Goal: Task Accomplishment & Management: Complete application form

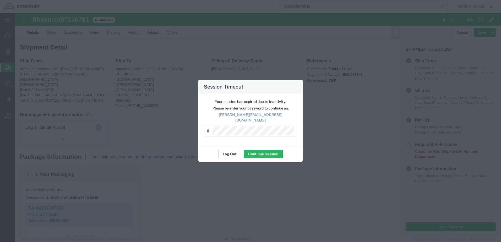
click at [229, 154] on button "Log Out" at bounding box center [229, 154] width 23 height 8
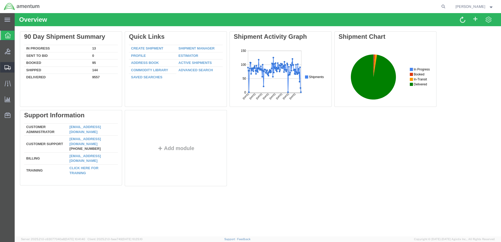
click at [0, 0] on span "Create Shipment" at bounding box center [0, 0] width 0 height 0
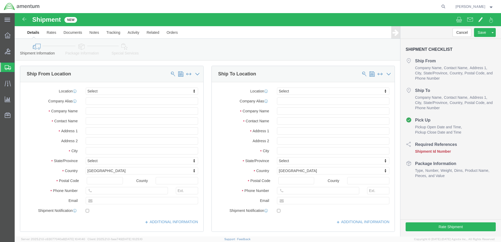
select select
type input "EFO"
select select "49831"
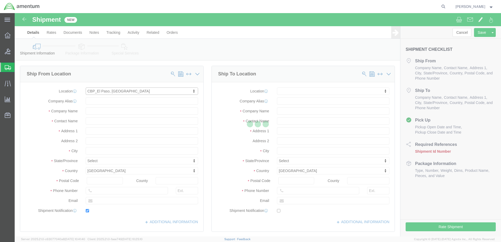
type input "[STREET_ADDRESS][PERSON_NAME]"
type input "79906"
type input "[PHONE_NUMBER]"
type input "[PERSON_NAME][EMAIL_ADDRESS][PERSON_NAME][DOMAIN_NAME]"
checkbox input "true"
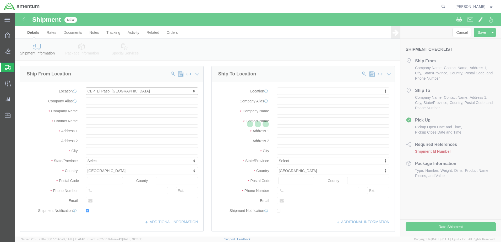
type input "Amentum Services, Inc"
type input "[PERSON_NAME]"
type input "[GEOGRAPHIC_DATA]"
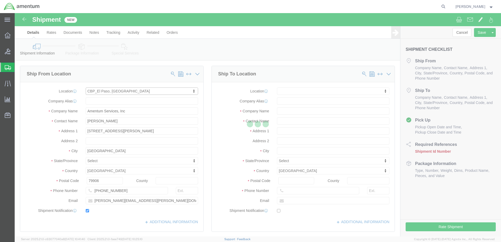
select select "[GEOGRAPHIC_DATA]"
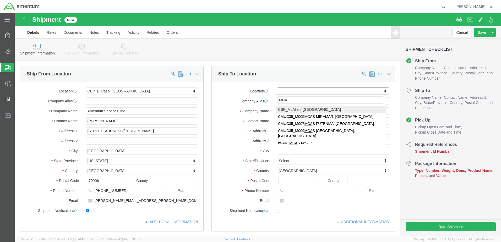
type input "MCA"
select select "49941"
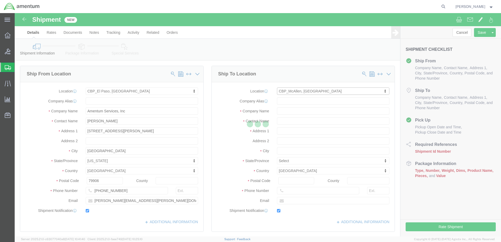
type input "[STREET_ADDRESS]"
type input "32C"
type input "78503"
type input "[PHONE_NUMBER]"
type input "[PERSON_NAME][EMAIL_ADDRESS][PERSON_NAME][DOMAIN_NAME]"
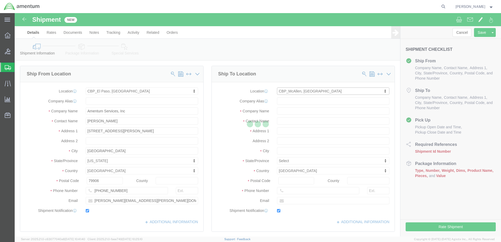
checkbox input "true"
type input "Amentum Services, Inc"
type input "[PERSON_NAME]"
type input "McAllen"
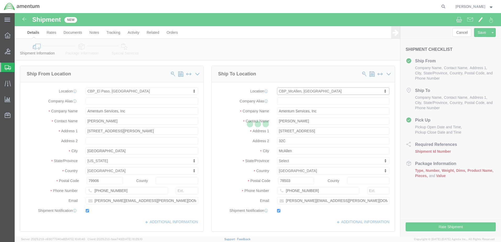
select select "[GEOGRAPHIC_DATA]"
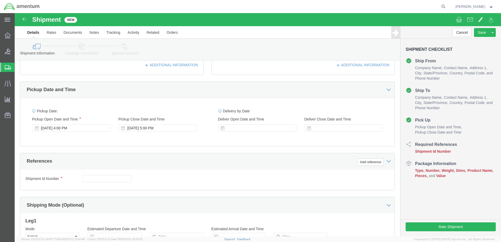
scroll to position [157, 0]
click input "text"
type input "534-012704 / 534-012702"
click button "Add reference"
click select "Select Account Type Activity ID Airline Appointment Number ASN Batch Request # …"
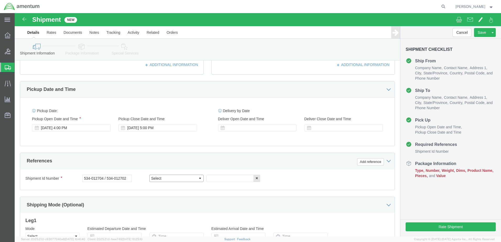
select select "CUSTREF"
click select "Select Account Type Activity ID Airline Appointment Number ASN Batch Request # …"
drag, startPoint x: 111, startPoint y: 165, endPoint x: 54, endPoint y: 171, distance: 56.9
click div "Shipment Id Number 534-012704 / 534-012702"
click input "text"
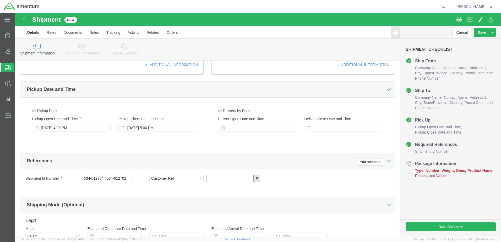
click input "text"
paste input "534-012704 / 534-012702"
type input "534-012704 / 534-012702"
click button "Add reference"
click select "Select Account Type Activity ID Airline Appointment Number ASN Batch Request # …"
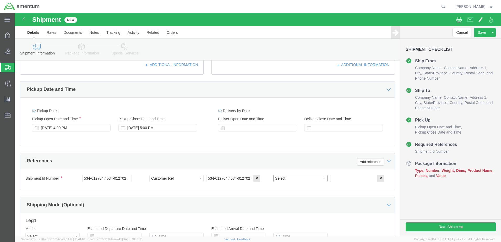
select select "DEPT"
click select "Select Account Type Activity ID Airline Appointment Number ASN Batch Request # …"
click input "text"
type input "CBP"
click button "Add reference"
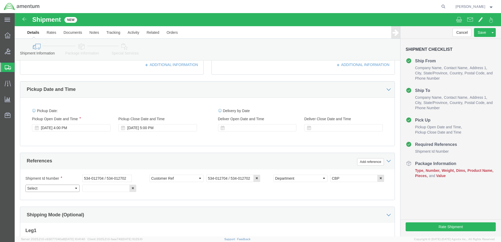
click select "Select Account Type Activity ID Airline Appointment Number ASN Batch Request # …"
select select "PROJNUM"
click select "Select Account Type Activity ID Airline Appointment Number ASN Batch Request # …"
click input "text"
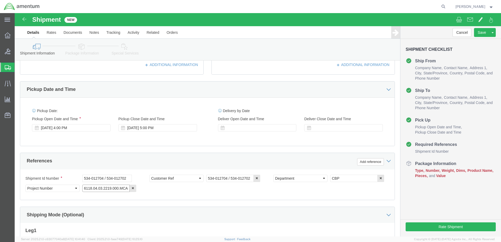
drag, startPoint x: 111, startPoint y: 175, endPoint x: 52, endPoint y: 185, distance: 60.0
click div "Shipment Id Number 534-012704 / 534-012702 Select Account Type Activity ID Airl…"
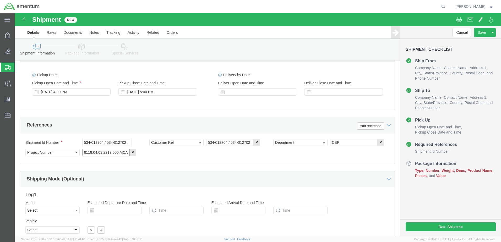
scroll to position [236, 0]
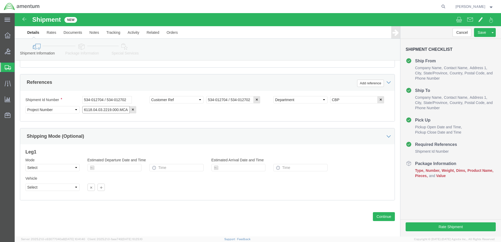
type input "6118.04.03.2219.000.MCA.0000"
click select "Select Air Less than Truckload Multi-Leg Ocean Freight Rail Small Parcel Truckl…"
select select "SMAL"
click select "Select Air Less than Truckload Multi-Leg Ocean Freight Rail Small Parcel Truckl…"
click button "Continue"
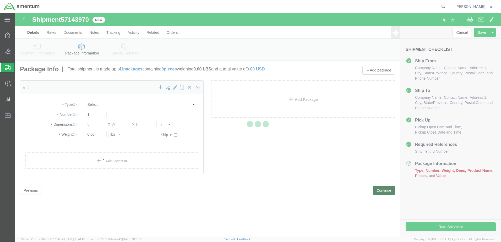
select select "YRPK"
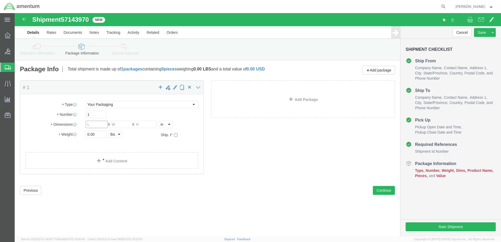
click input "text"
type input "11.5"
type input "2.75"
click input "text"
type input "13.5"
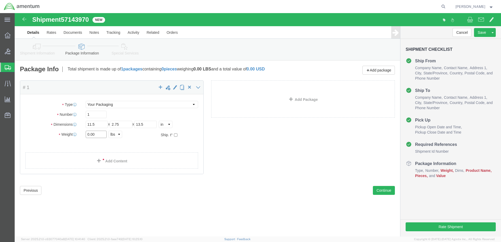
drag, startPoint x: 86, startPoint y: 120, endPoint x: 32, endPoint y: 127, distance: 54.7
click div "Package Type Select Bale(s) Basket(s) Bolt(s) Bottle(s) Buckets Bulk Bundle(s) …"
type input "1.5"
click link "Add Content"
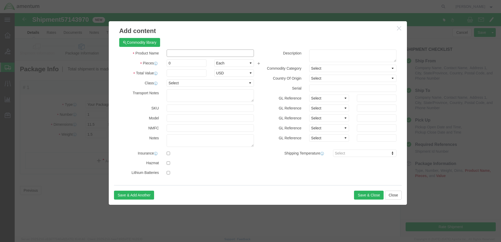
click input "text"
type input "AIRCRAFT PARTS"
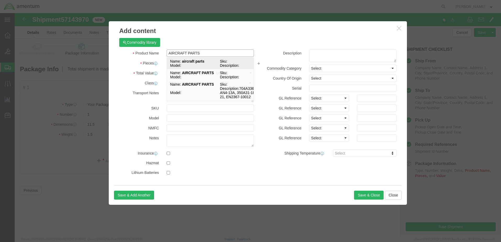
click td "Model:"
select select
select select "US"
type input "aircraft parts"
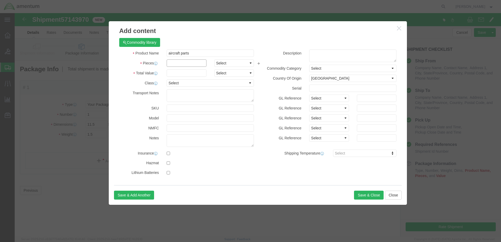
click input "text"
type input "2"
click input "text"
type input "200.00"
click textarea
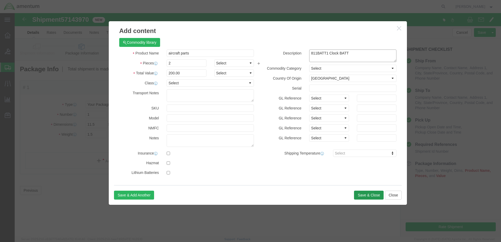
type textarea "811BATT1 Clock BATT"
click button "Save & Close"
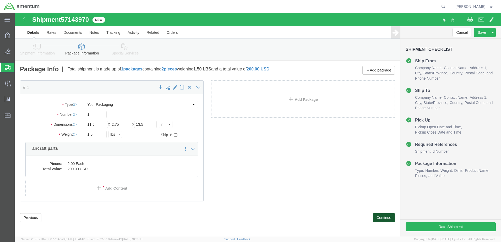
click button "Continue"
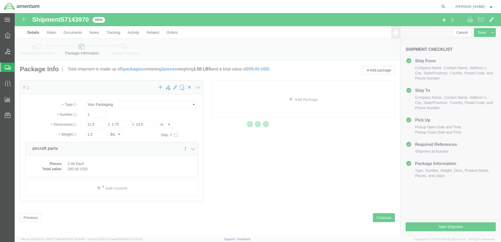
select select
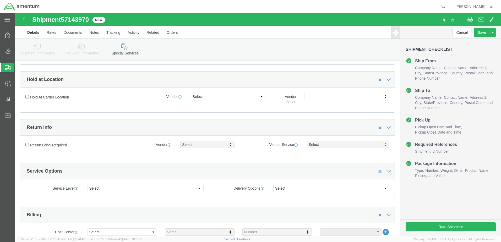
scroll to position [131, 0]
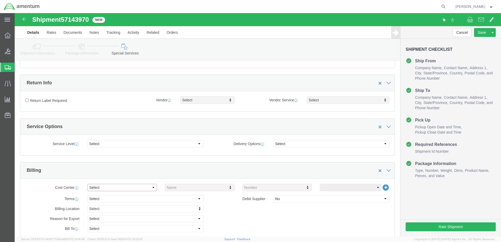
click select "Select Buyer Cost Center Department Operations Number Order Number Sales Person"
select select "COSTCENTER"
click select "Select Buyer Cost Center Department Operations Number Order Number Sales Person"
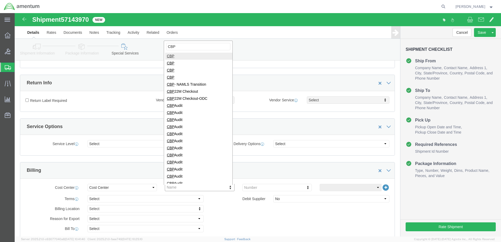
type input "CBP"
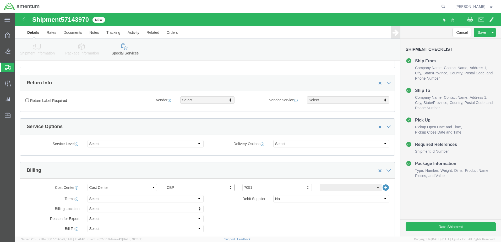
drag, startPoint x: 245, startPoint y: 169, endPoint x: 245, endPoint y: 175, distance: 5.5
click div "Cost Center Select Buyer Cost Center Department Operations Number Order Number …"
type input "6"
type input "6118.04.03.2219.000.MCA.0000"
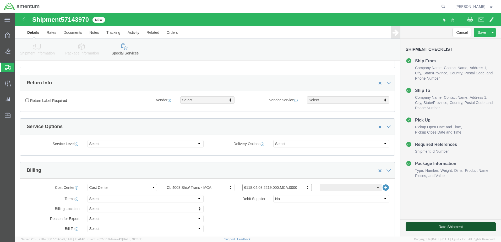
click button "Rate Shipment"
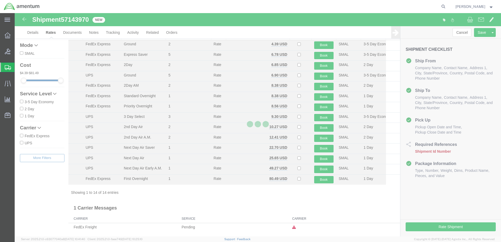
scroll to position [19, 0]
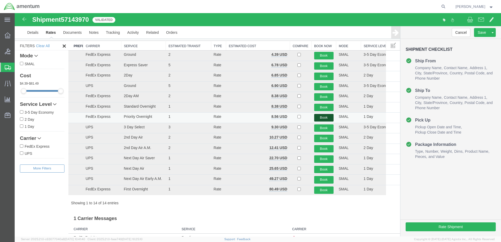
click at [316, 115] on button "Book" at bounding box center [323, 118] width 19 height 8
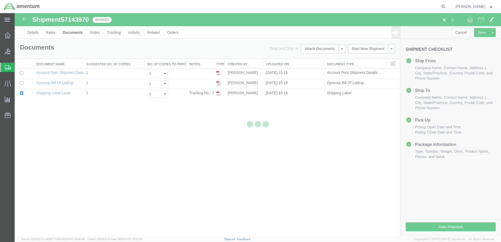
scroll to position [0, 0]
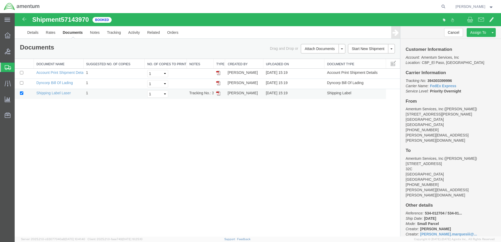
drag, startPoint x: 217, startPoint y: 93, endPoint x: 222, endPoint y: 97, distance: 6.2
click at [217, 93] on img at bounding box center [218, 93] width 4 height 4
click at [476, 39] on link "Clone Shipment" at bounding box center [472, 41] width 45 height 8
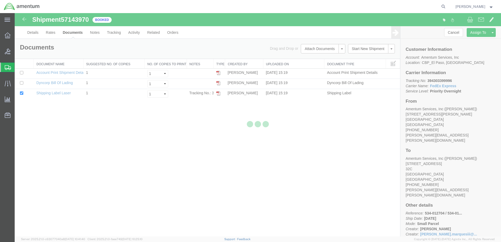
select select "49831"
select select "49941"
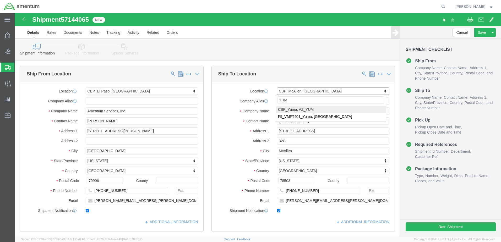
type input "YUM"
select select "49951"
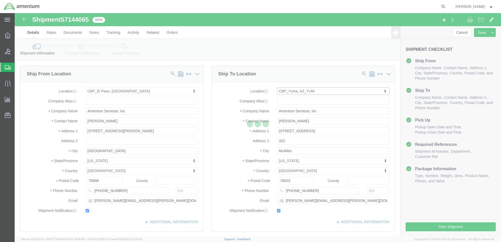
type input "[PERSON_NAME]"
type input "[STREET_ADDRESS]"
type input "Yuma"
type input "85365"
type input "[PHONE_NUMBER]"
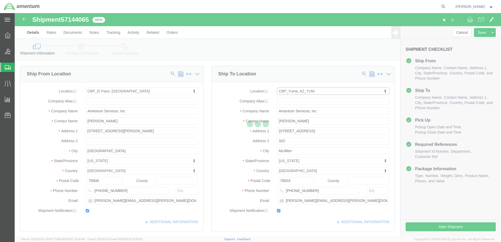
type input "215"
type input "[PERSON_NAME][EMAIL_ADDRESS][PERSON_NAME][DOMAIN_NAME]"
select select "AZ"
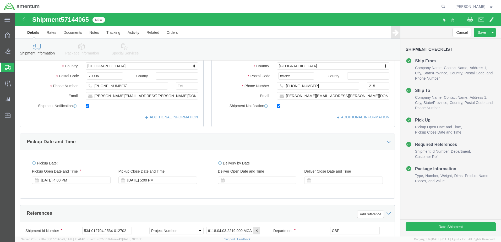
scroll to position [131, 0]
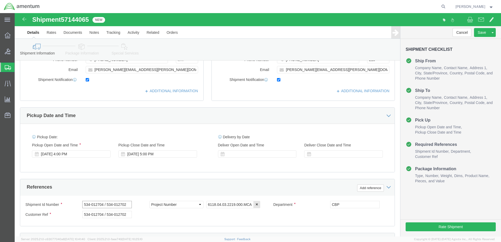
drag, startPoint x: 112, startPoint y: 192, endPoint x: 67, endPoint y: 191, distance: 44.5
click input "534-012704 / 534-012702"
type input "485-012720"
drag, startPoint x: 108, startPoint y: 201, endPoint x: 67, endPoint y: 202, distance: 40.6
click input "534-012704 / 534-012702"
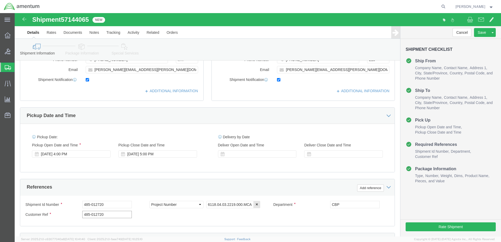
type input "485-012720"
click input "6118.04.03.2219.000.MCA.0000"
click input "6118.04.03.2219.000.YUM.0000"
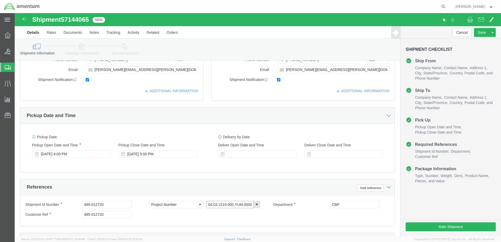
scroll to position [0, 0]
drag, startPoint x: 235, startPoint y: 191, endPoint x: 143, endPoint y: 194, distance: 92.0
click div "Select Account Type Activity ID Airline Appointment Number ASN Batch Request # …"
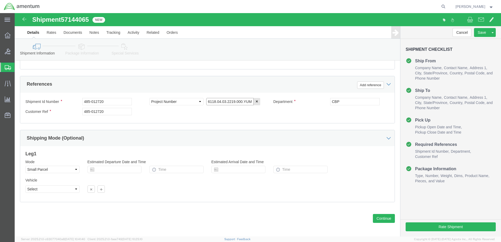
scroll to position [236, 0]
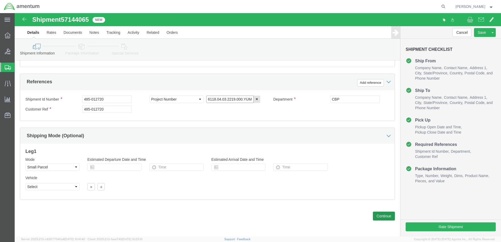
type input "6118.04.03.2219.000.YUM.0000"
click button "Continue"
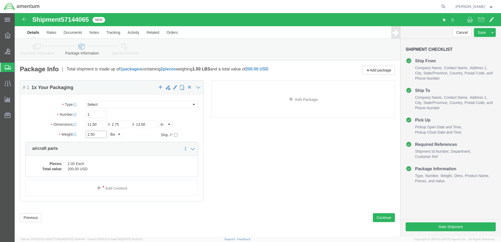
drag, startPoint x: 86, startPoint y: 123, endPoint x: 68, endPoint y: 123, distance: 17.5
click div "1.50 Select kgs lbs"
type input "1.00"
drag, startPoint x: 82, startPoint y: 110, endPoint x: 69, endPoint y: 112, distance: 12.6
click div "Length 11.50 x Width 2.75 x Height 13.50 Select cm ft in"
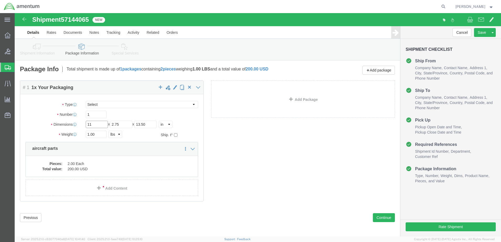
type input "11"
type input "1.5"
type input "12.5"
click dd "200.00 USD"
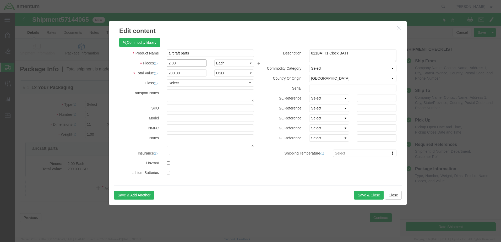
drag, startPoint x: 172, startPoint y: 51, endPoint x: 140, endPoint y: 52, distance: 31.4
click div "Pieces 2.00 Select Bag Barrels 100Board Feet Bottle Box Blister Pack Carats Can…"
click input "200.00"
drag, startPoint x: 333, startPoint y: 40, endPoint x: 280, endPoint y: 43, distance: 52.7
click div "Description 811BATT1 Clock BATT"
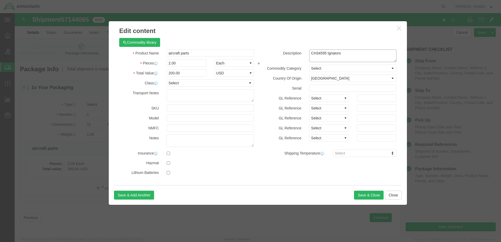
click textarea "811BATT1 Clock BATT"
type textarea "CH34595 Ignitors"
click button "Save & Close"
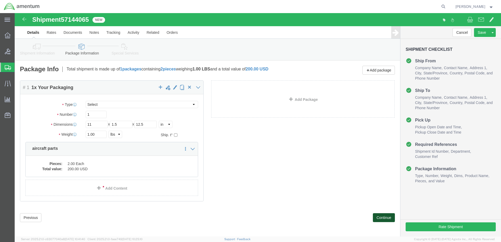
click button "Continue"
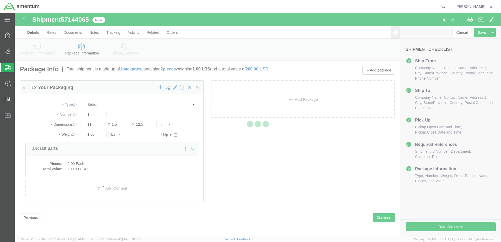
select select
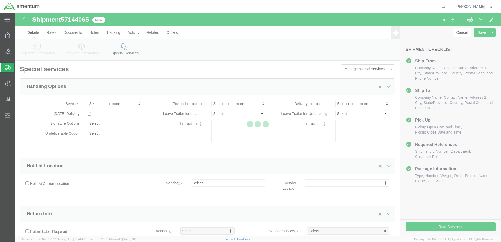
select select "COSTCENTER"
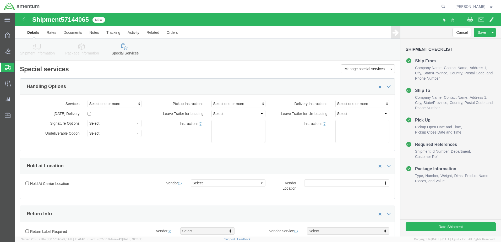
click icon
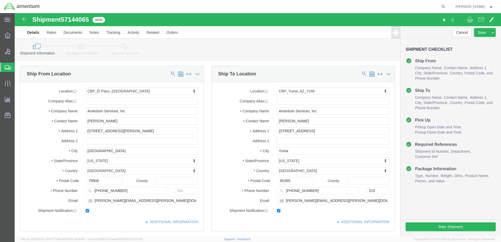
click icon
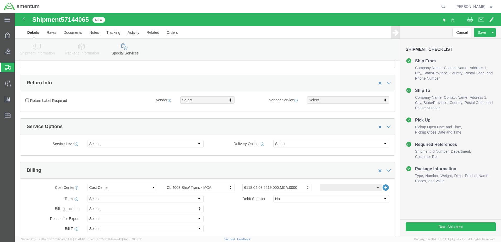
scroll to position [157, 0]
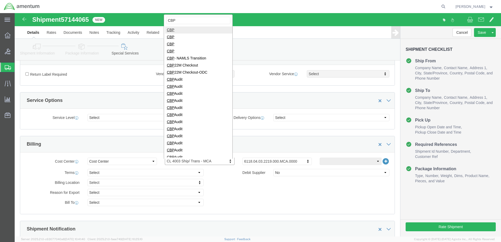
type input "CBP"
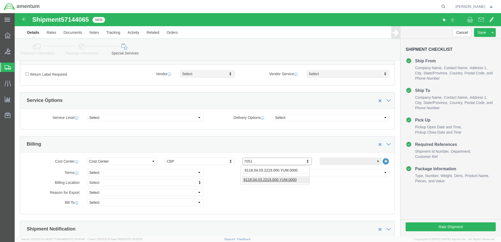
type input "6118.04.03.2219.000.YUM.0000"
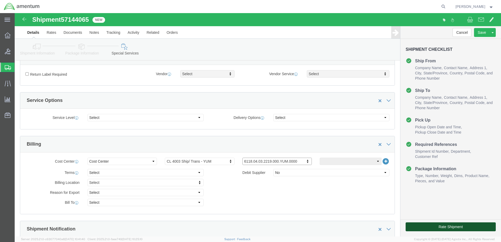
click button "Rate Shipment"
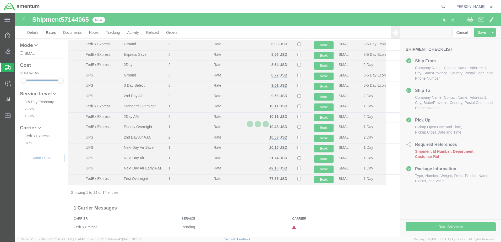
scroll to position [19, 0]
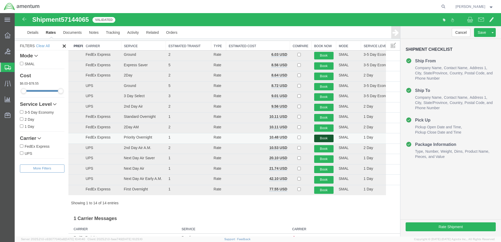
click at [323, 137] on button "Book" at bounding box center [323, 139] width 19 height 8
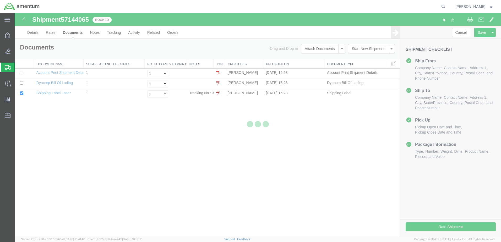
scroll to position [0, 0]
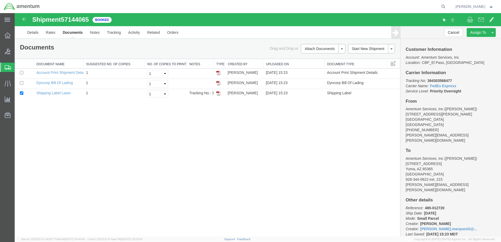
drag, startPoint x: 218, startPoint y: 94, endPoint x: 213, endPoint y: 136, distance: 43.0
click at [218, 94] on img at bounding box center [218, 93] width 4 height 4
